Goal: Information Seeking & Learning: Learn about a topic

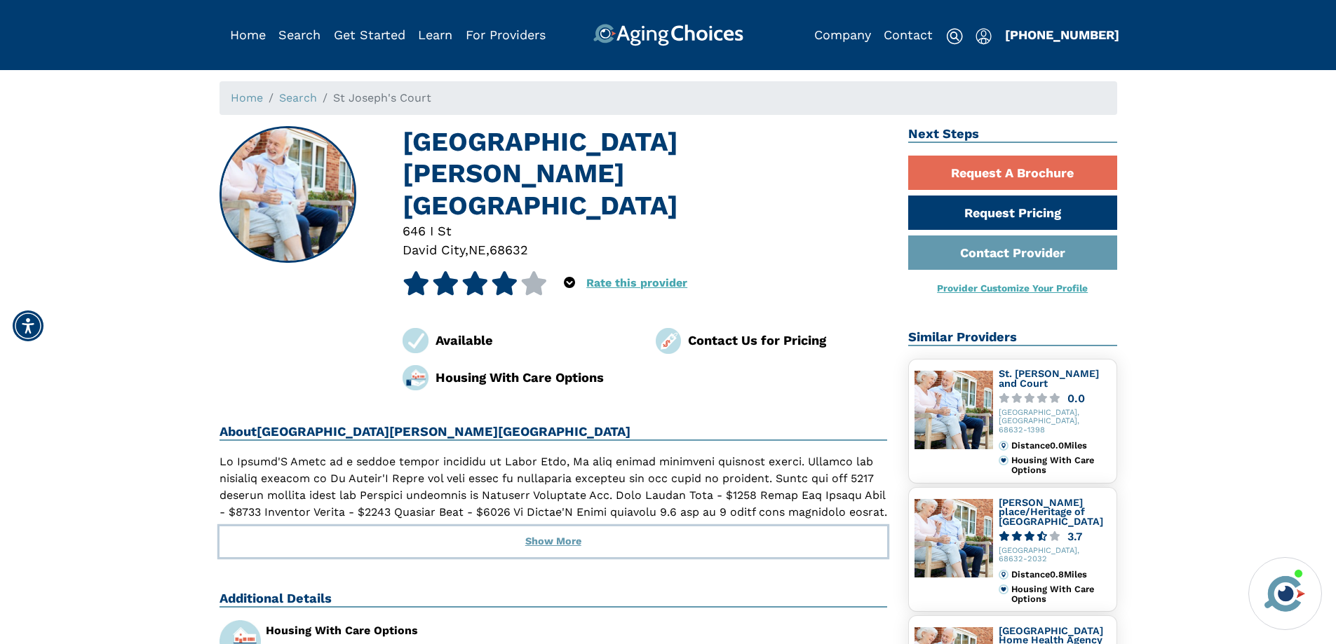
click at [548, 527] on button "Show More" at bounding box center [553, 542] width 668 height 31
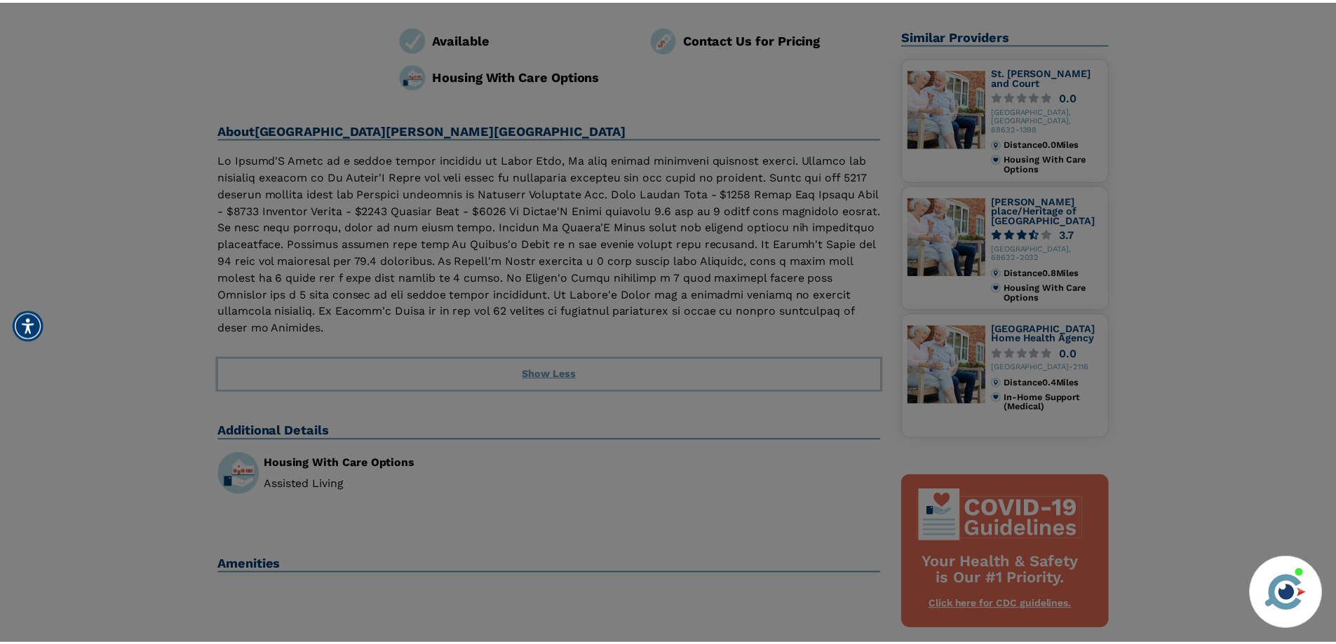
scroll to position [280, 0]
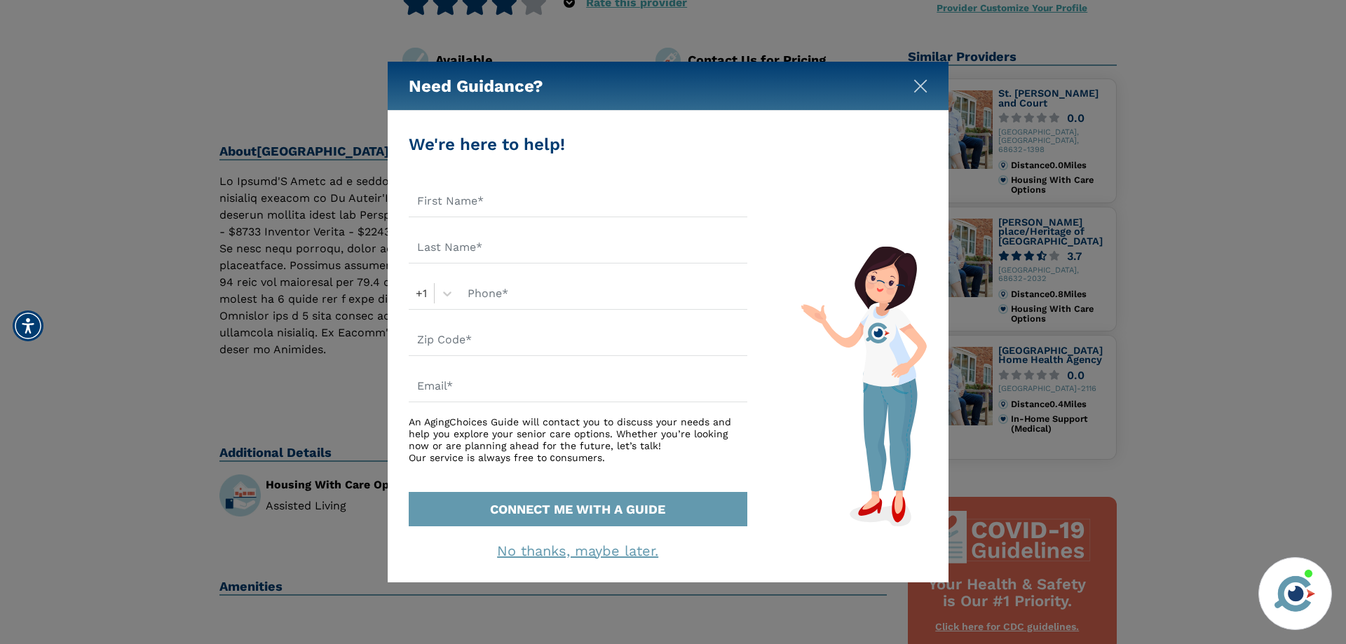
click at [917, 83] on img "Close" at bounding box center [921, 86] width 14 height 14
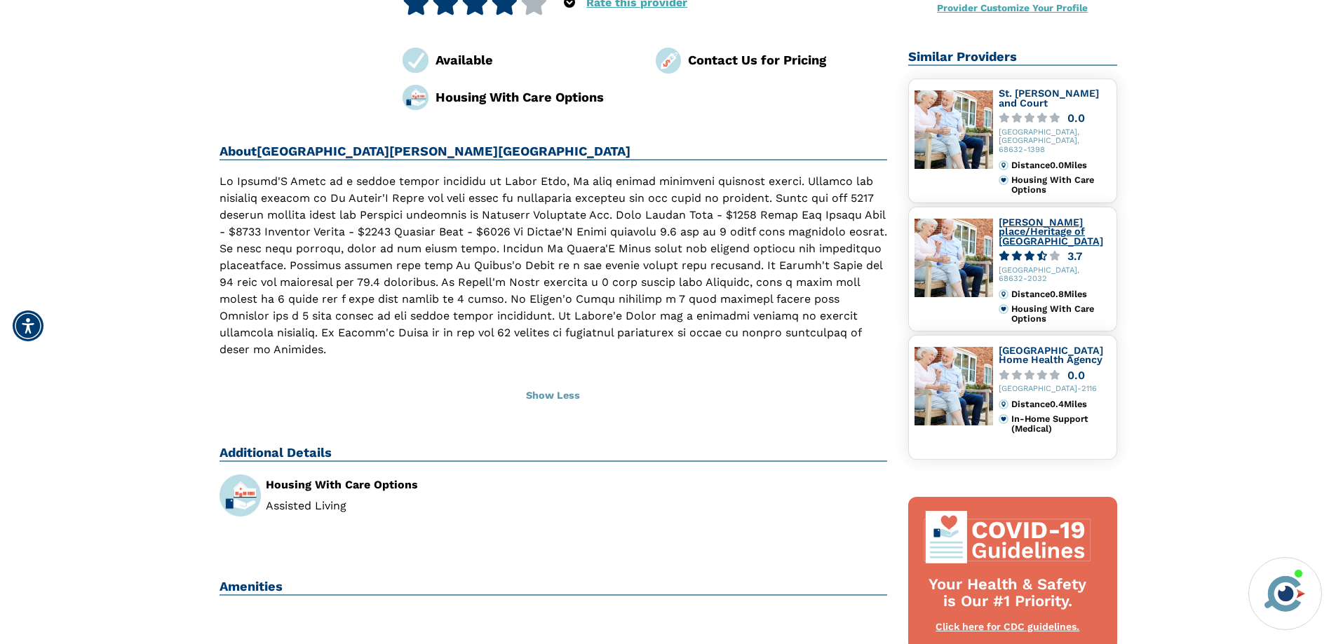
click at [1015, 226] on link "[PERSON_NAME] place/Heritage of [GEOGRAPHIC_DATA]" at bounding box center [1050, 232] width 104 height 30
